Goal: Understand process/instructions: Learn how to perform a task or action

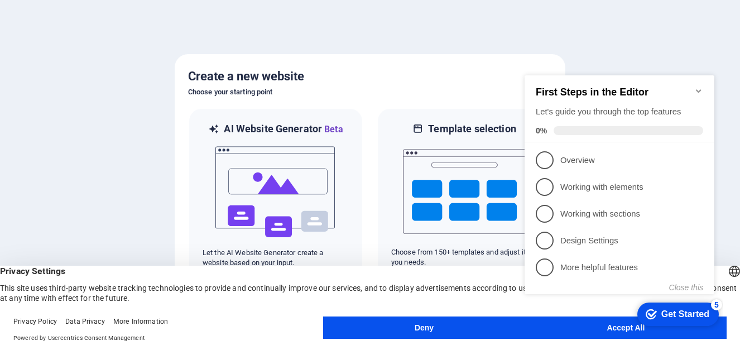
click at [697, 89] on icon "Minimize checklist" at bounding box center [698, 90] width 5 height 3
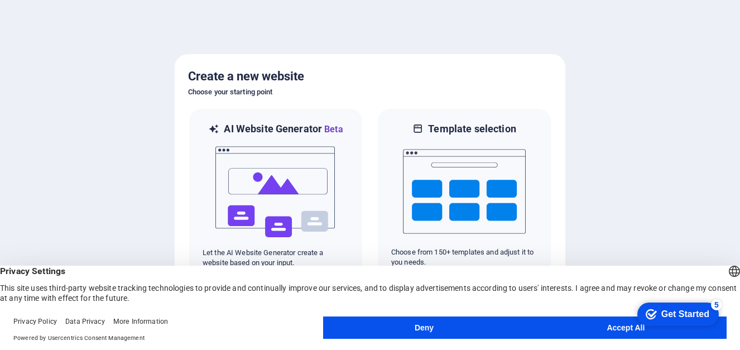
click at [587, 322] on button "Accept All" at bounding box center [626, 328] width 202 height 22
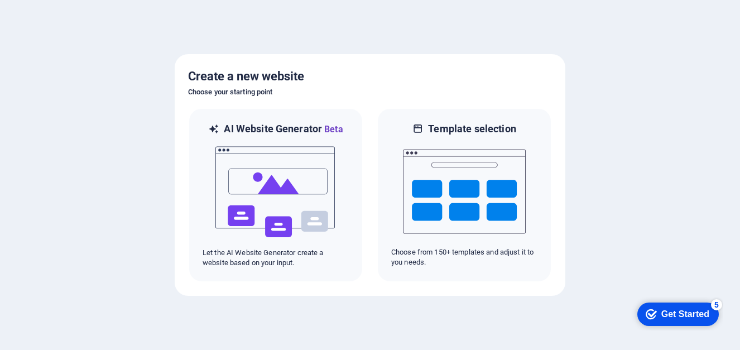
click at [650, 318] on icon "Get Started 5 items remaining, 0% complete" at bounding box center [651, 314] width 11 height 10
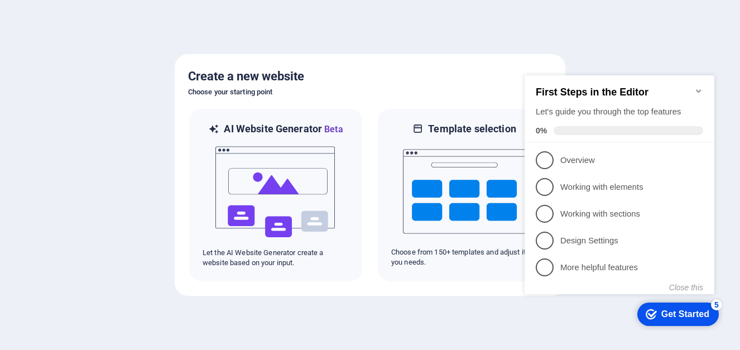
click at [596, 324] on div "checkmark Get Started 5 First Steps in the Editor Let's guide you through the t…" at bounding box center [621, 194] width 203 height 271
click at [662, 310] on div "Get Started" at bounding box center [686, 314] width 48 height 10
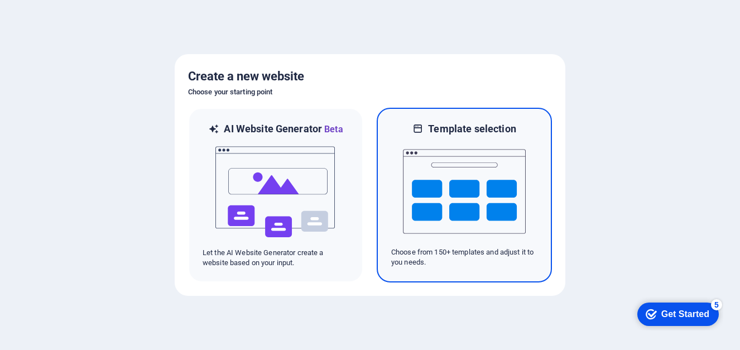
click at [511, 171] on img at bounding box center [464, 192] width 123 height 112
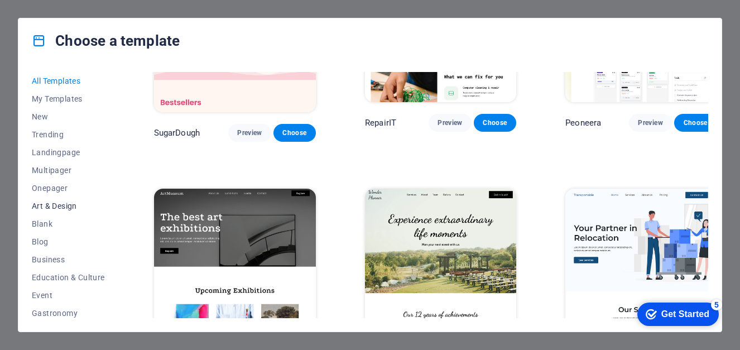
click at [68, 203] on span "Art & Design" at bounding box center [68, 206] width 73 height 9
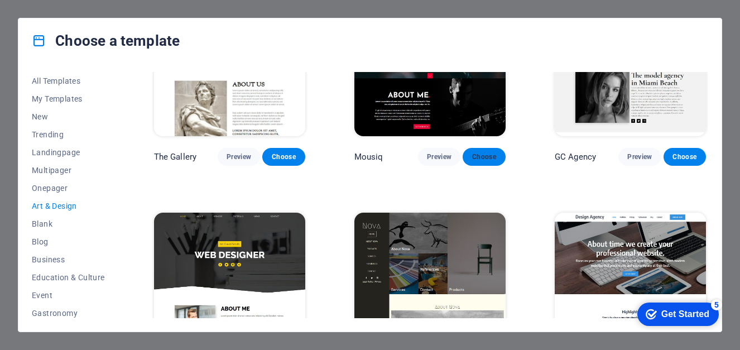
scroll to position [559, 0]
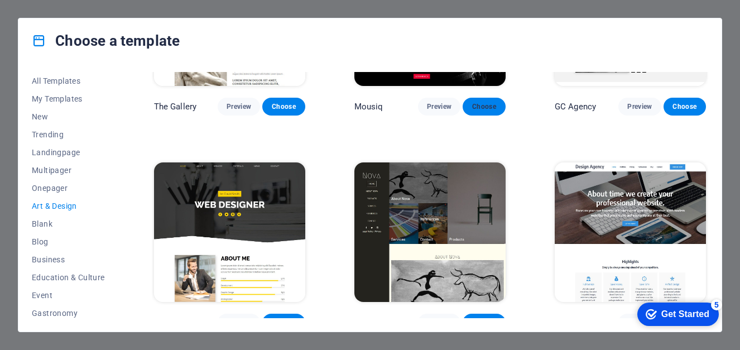
click at [491, 209] on img at bounding box center [430, 232] width 151 height 140
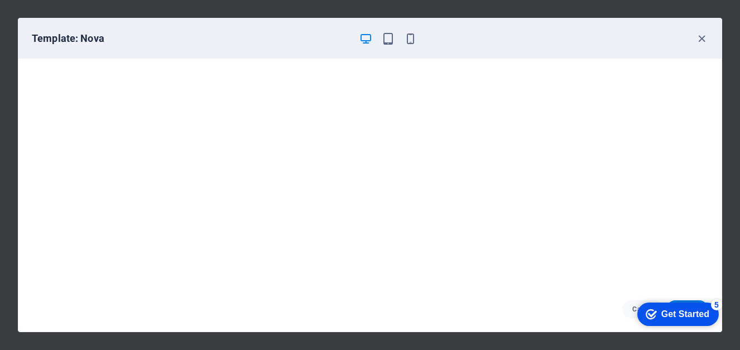
scroll to position [0, 0]
click at [393, 38] on icon "button" at bounding box center [388, 38] width 13 height 13
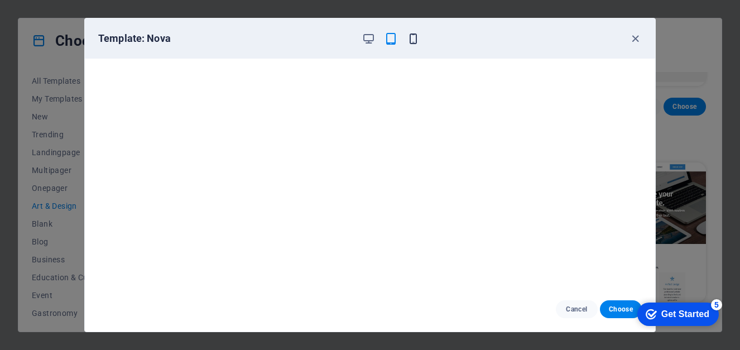
click at [411, 37] on icon "button" at bounding box center [413, 38] width 13 height 13
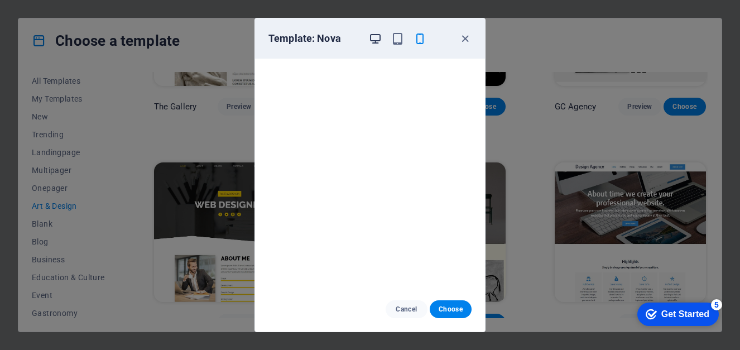
click at [379, 37] on icon "button" at bounding box center [375, 38] width 13 height 13
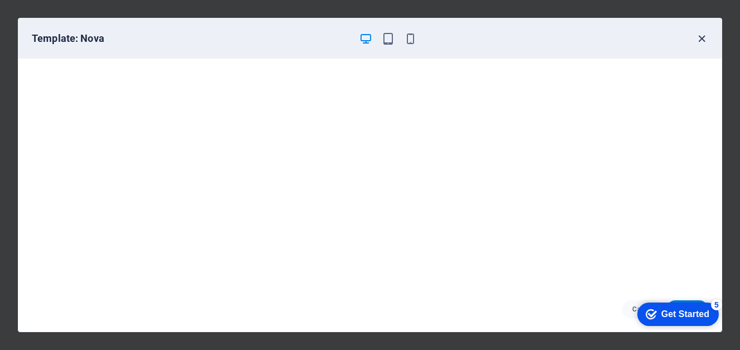
click at [706, 41] on icon "button" at bounding box center [702, 38] width 13 height 13
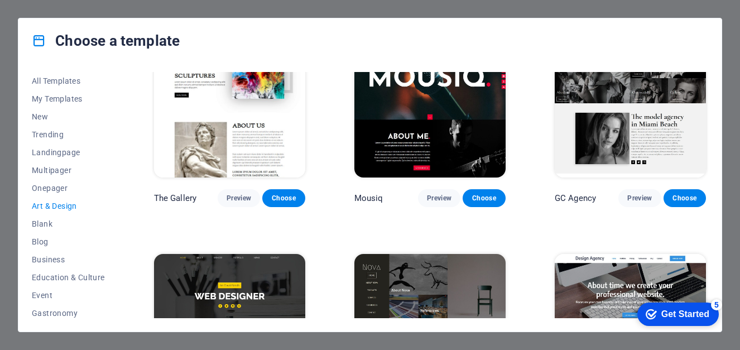
scroll to position [448, 0]
